Goal: Find specific page/section: Find specific page/section

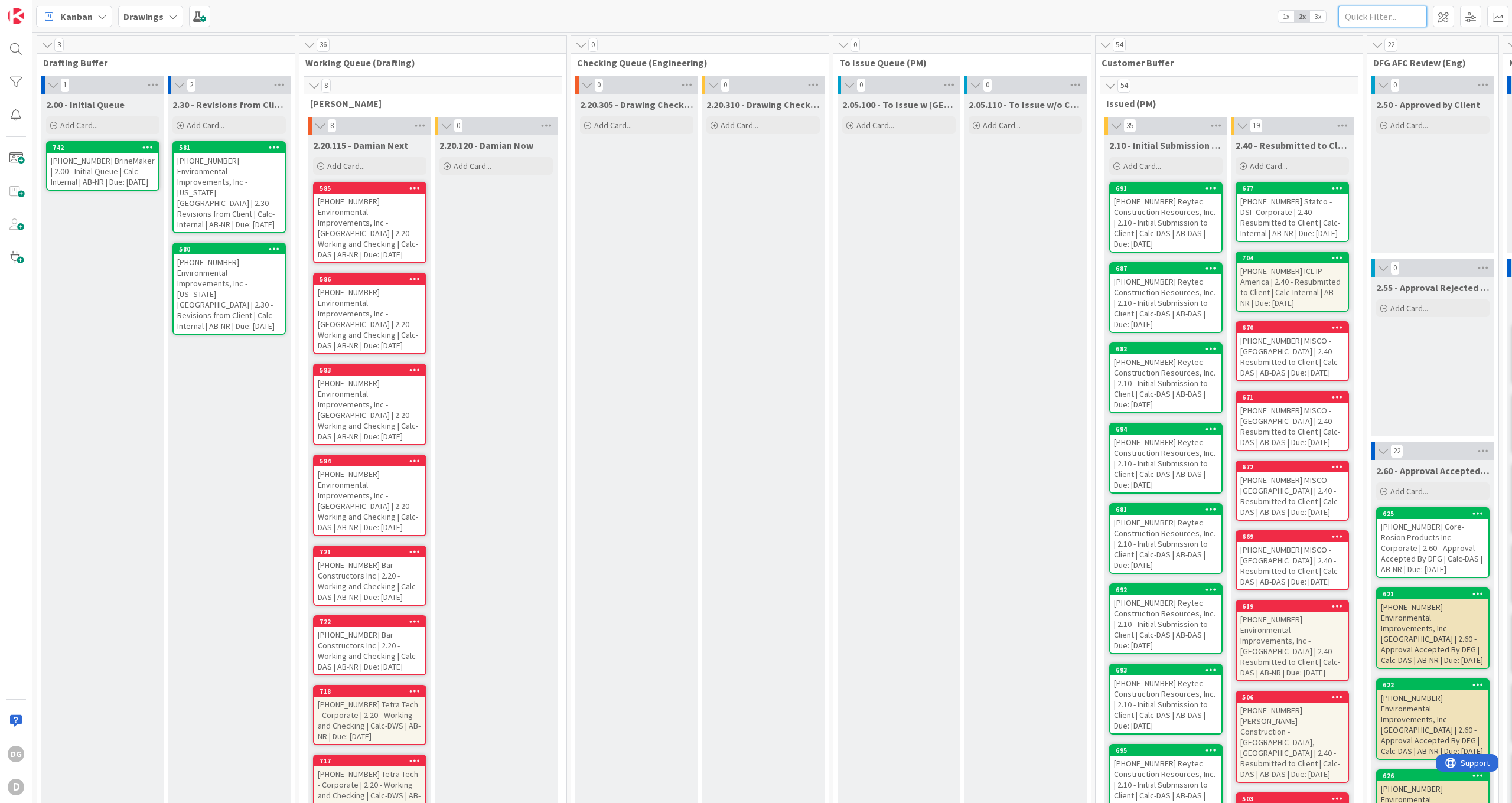
click at [1377, 15] on input "text" at bounding box center [1383, 16] width 89 height 21
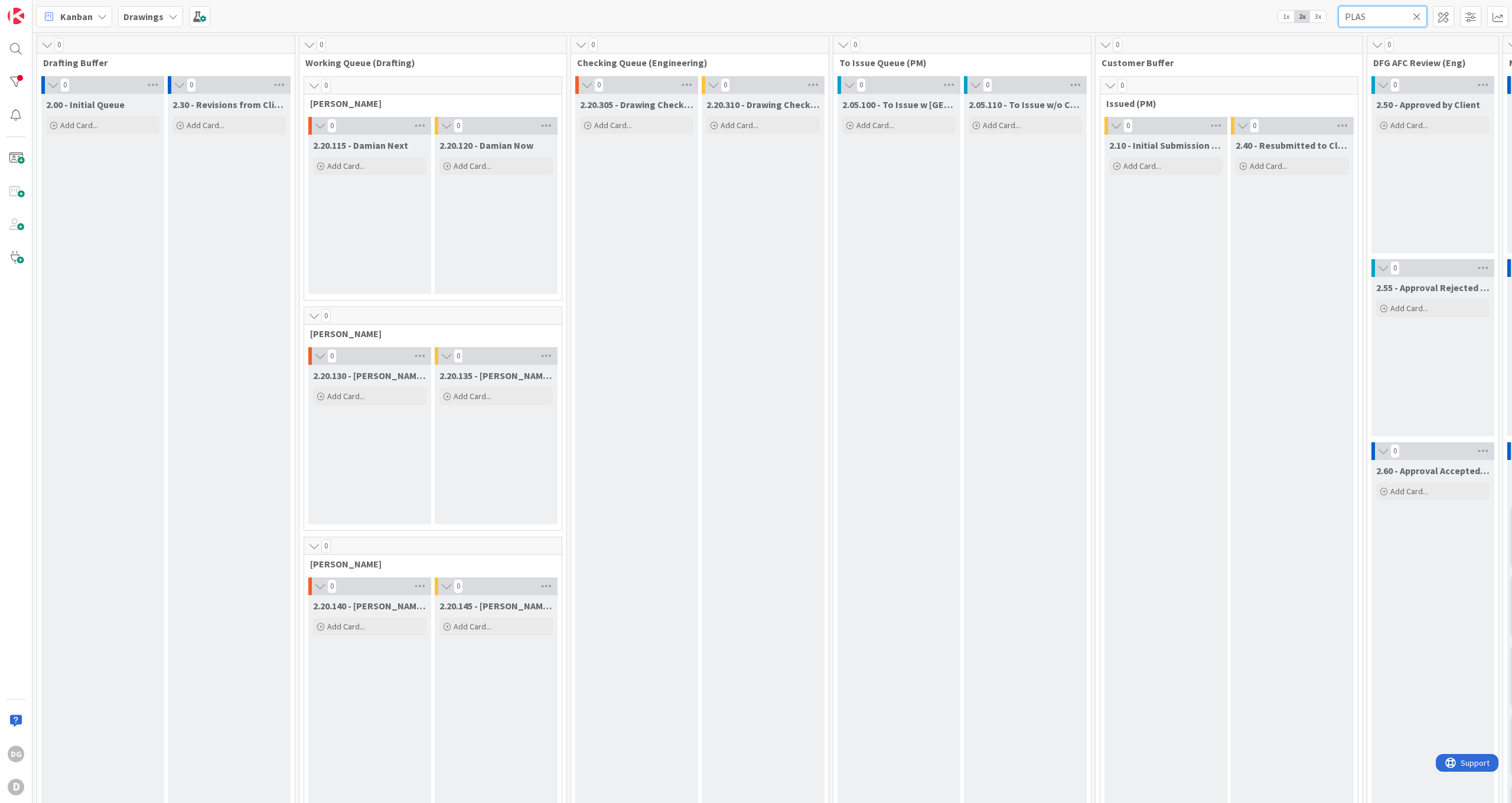
type input "PLAS"
click at [1316, 19] on span "3x" at bounding box center [1318, 16] width 16 height 12
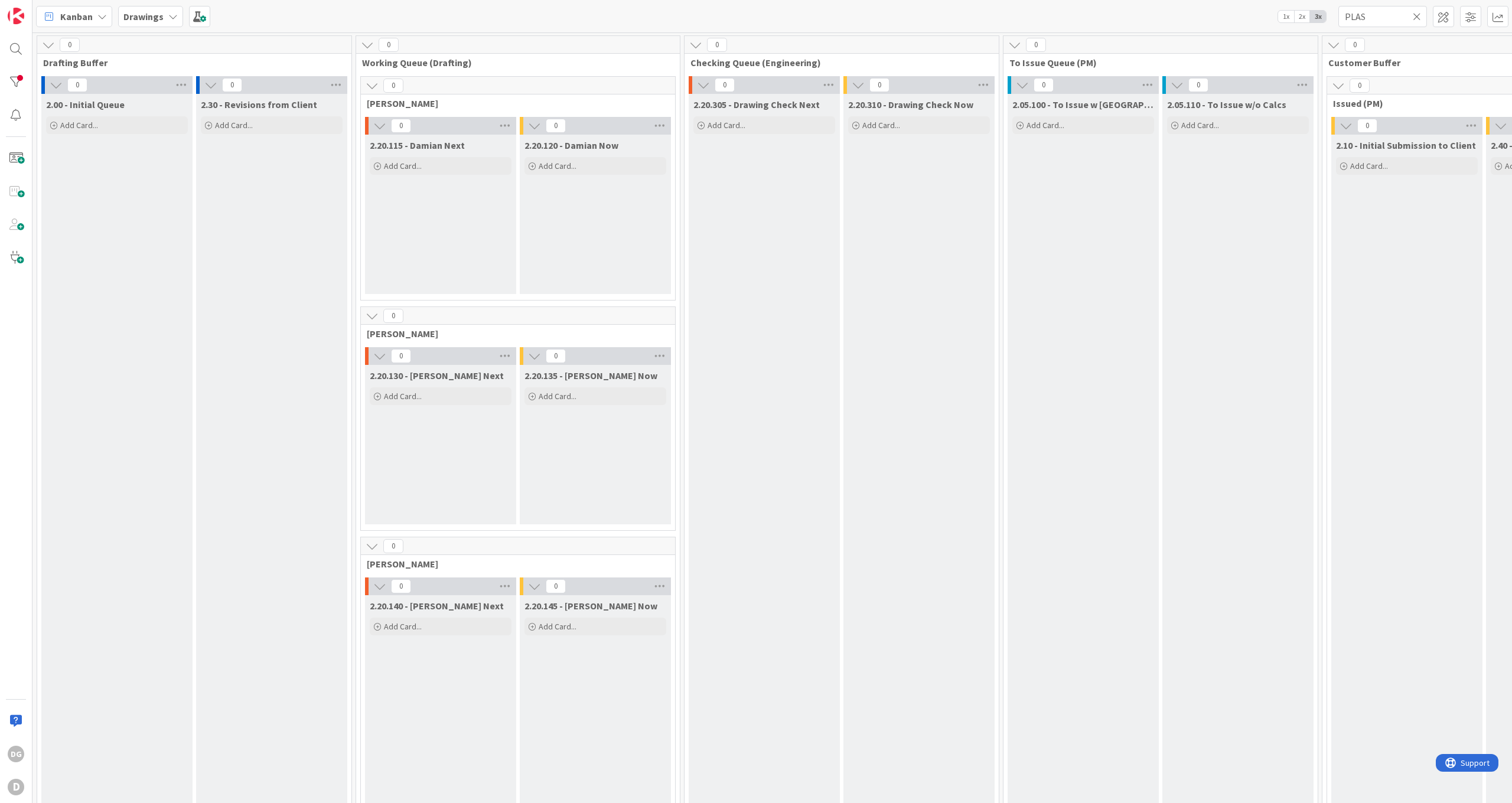
click at [1288, 17] on span "1x" at bounding box center [1286, 16] width 16 height 12
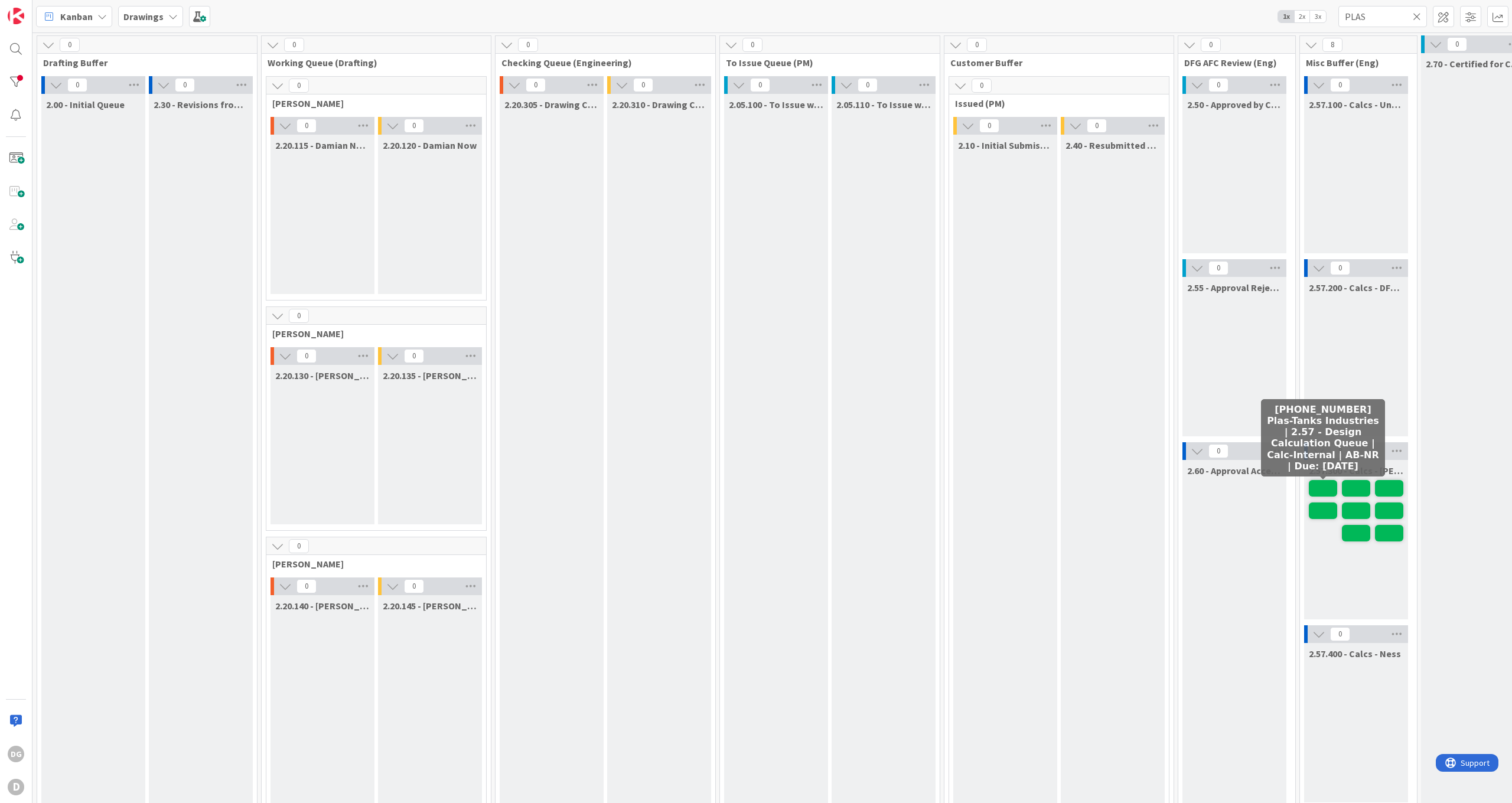
click at [1329, 491] on span at bounding box center [1323, 488] width 29 height 16
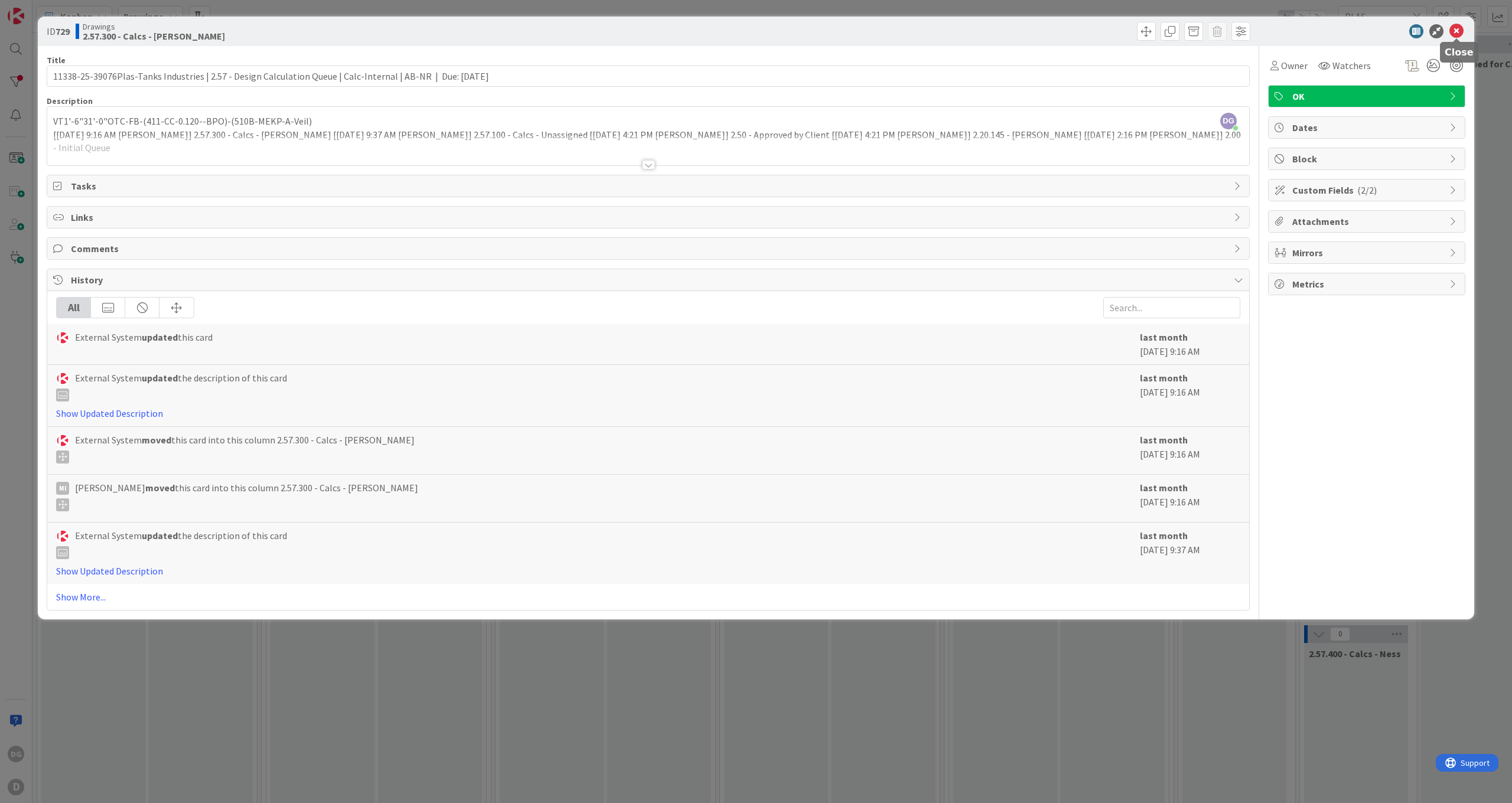
click at [1456, 29] on icon at bounding box center [1456, 31] width 14 height 14
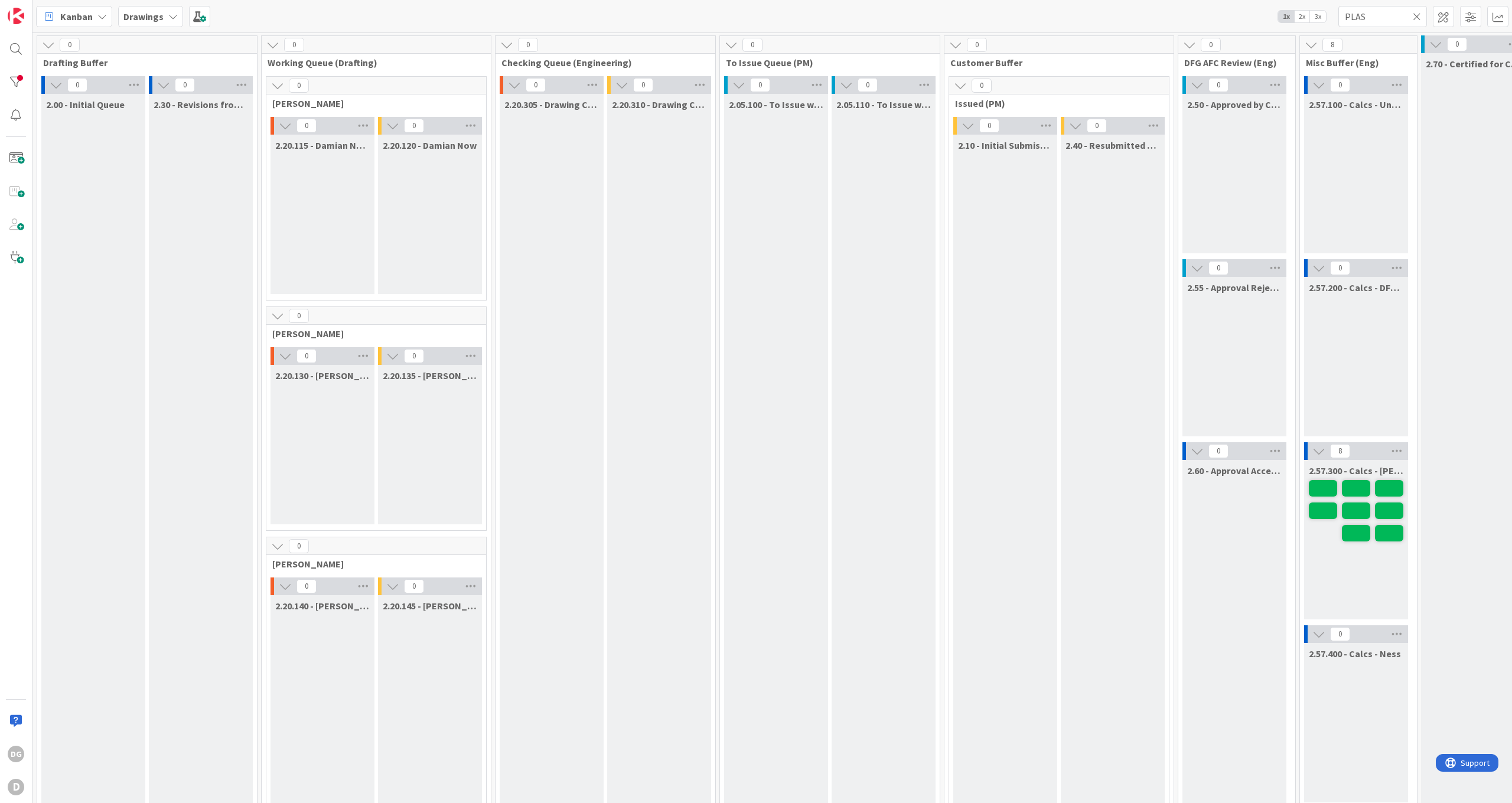
click at [1324, 18] on span "3x" at bounding box center [1318, 16] width 16 height 12
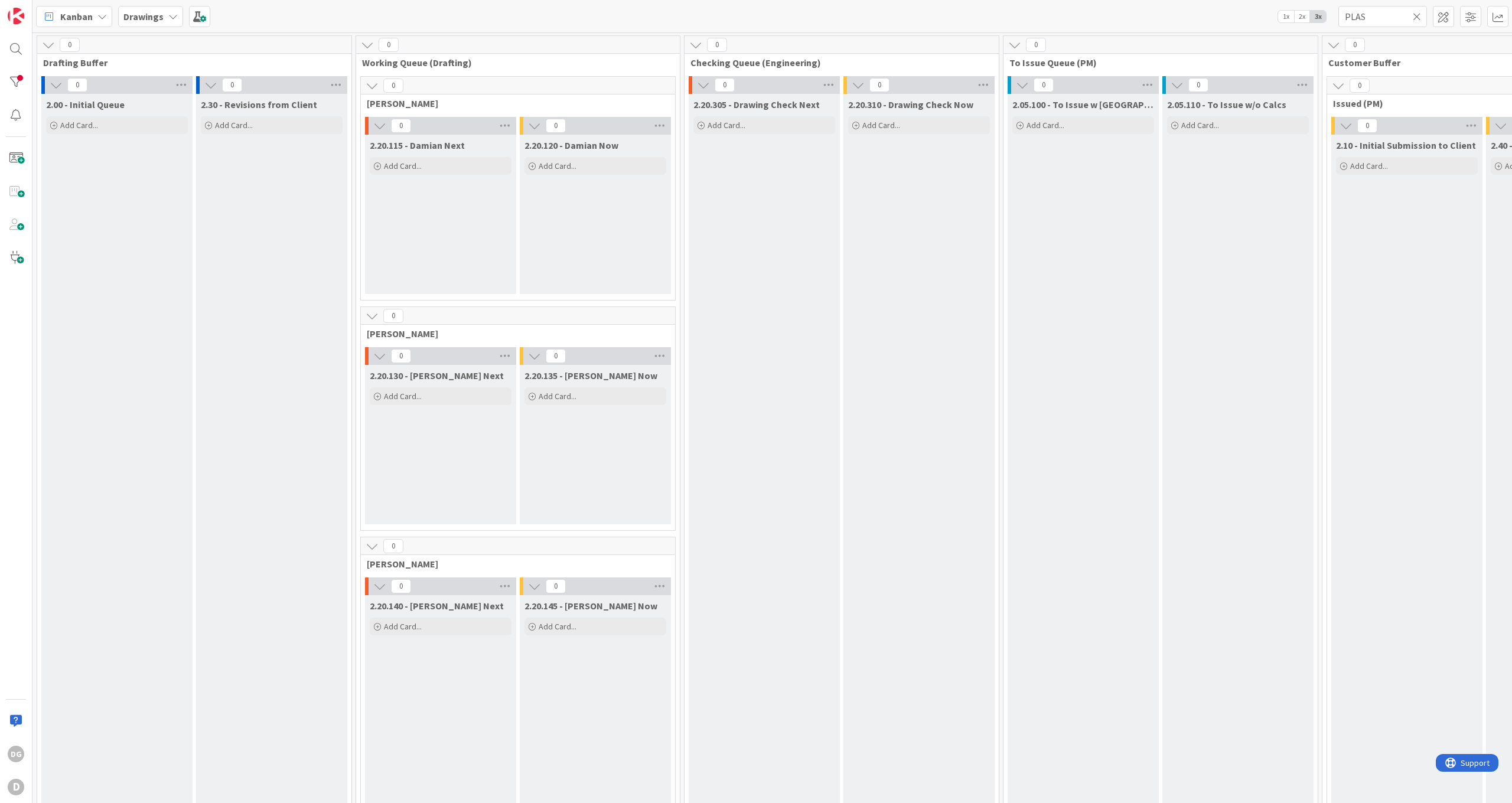
click at [1415, 20] on icon at bounding box center [1417, 17] width 9 height 11
